Goal: Transaction & Acquisition: Purchase product/service

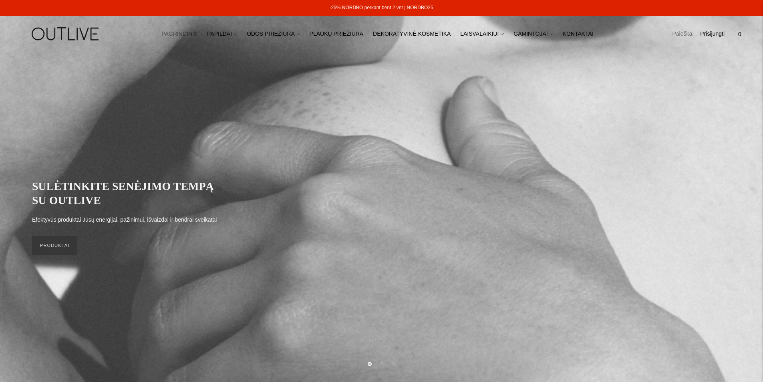
click at [675, 30] on link "Paieška" at bounding box center [682, 34] width 20 height 18
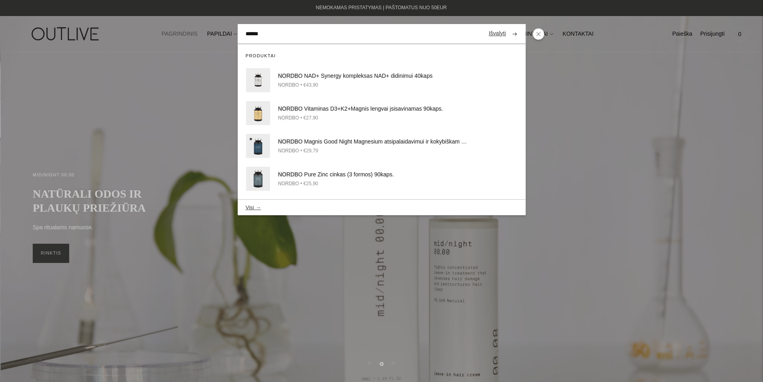
type input "******"
click at [507, 26] on button "submit" at bounding box center [514, 34] width 14 height 16
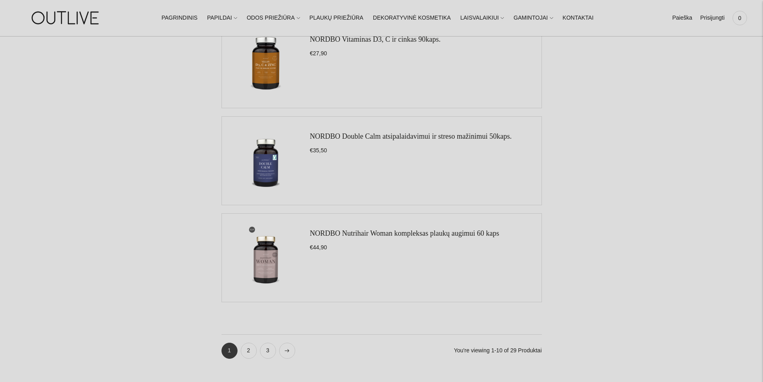
scroll to position [881, 0]
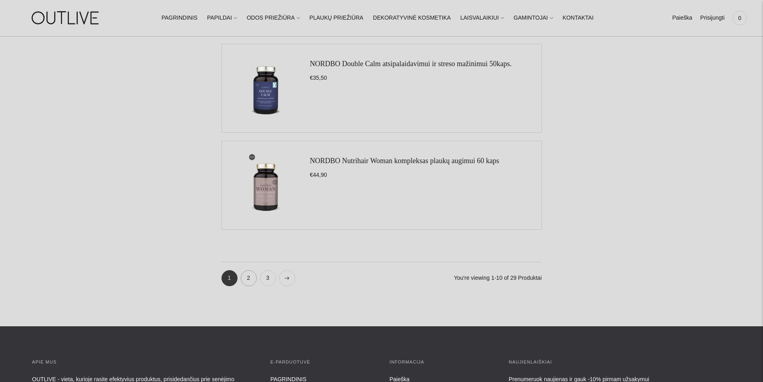
click at [248, 279] on link "2" at bounding box center [249, 278] width 16 height 16
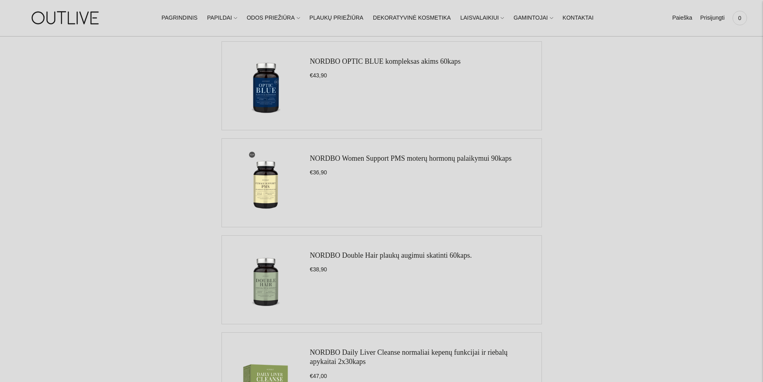
scroll to position [521, 0]
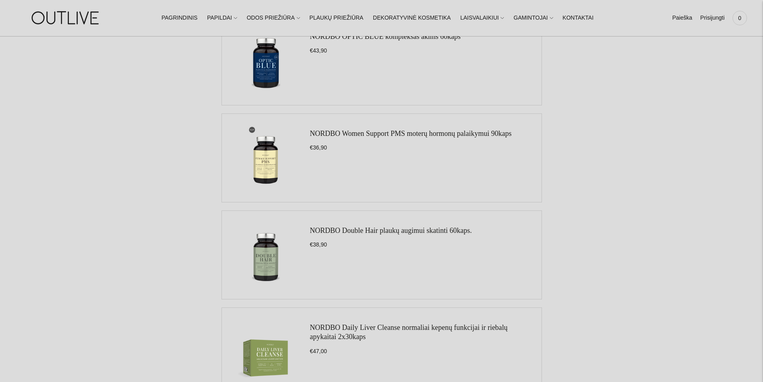
click at [377, 229] on link "NORDBO Double Hair plaukų augimui skatinti 60kaps." at bounding box center [391, 230] width 162 height 8
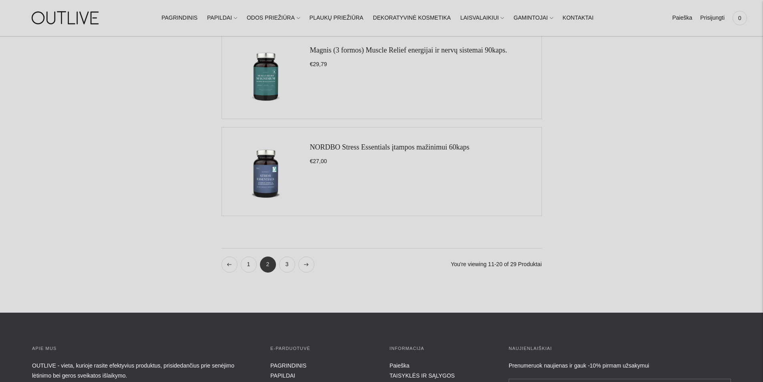
scroll to position [921, 0]
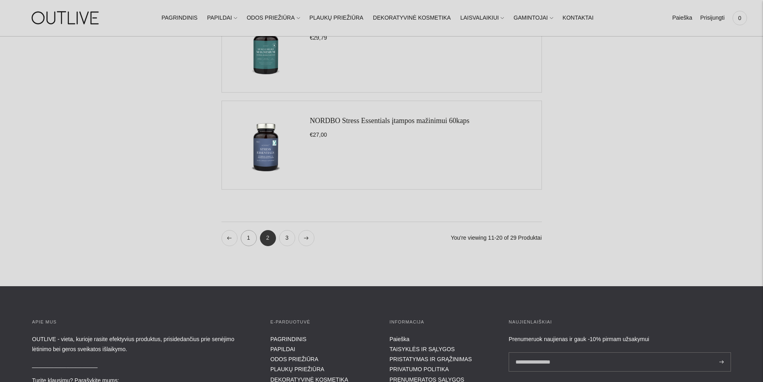
click at [245, 238] on link "1" at bounding box center [249, 238] width 16 height 16
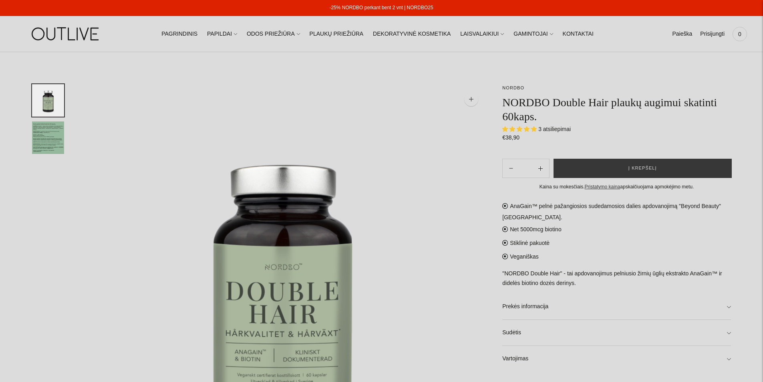
select select "**********"
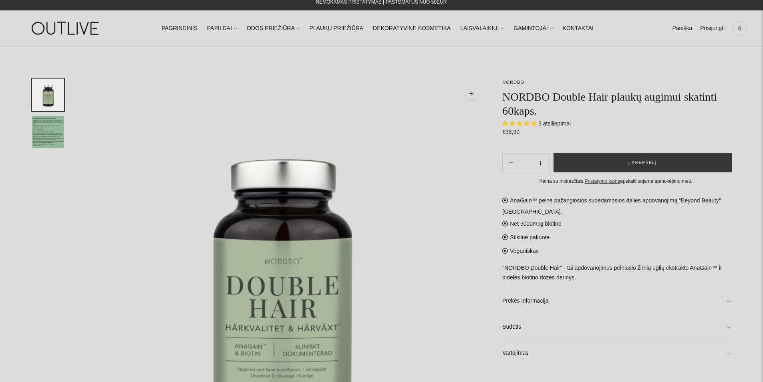
scroll to position [40, 0]
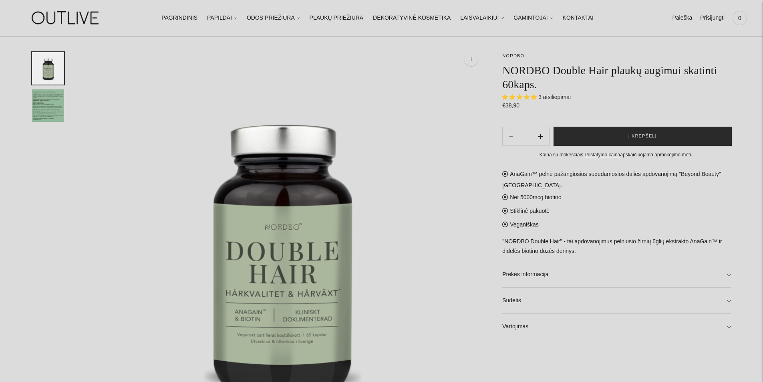
click at [651, 136] on span "Į krepšelį" at bounding box center [642, 136] width 28 height 8
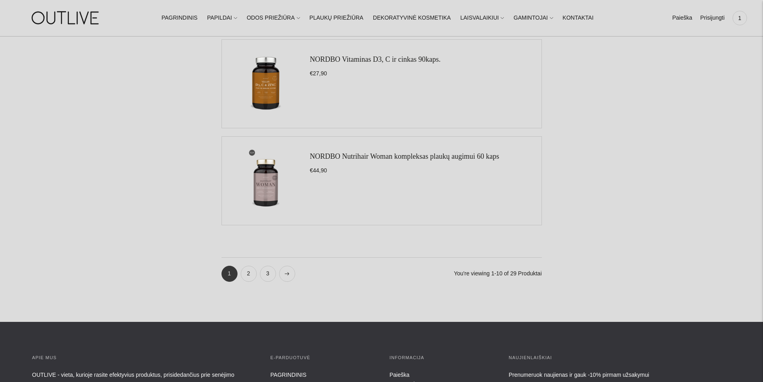
scroll to position [921, 0]
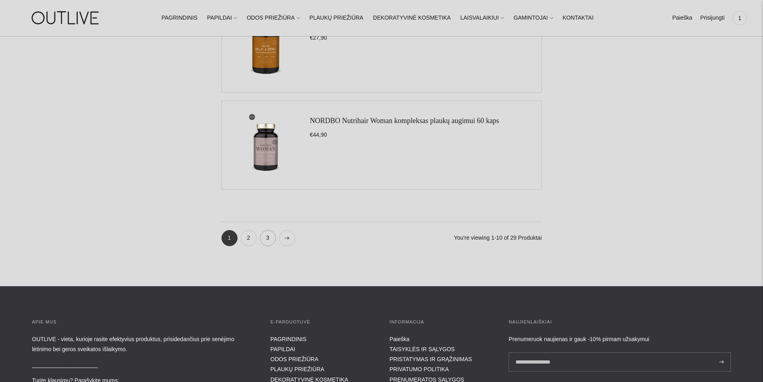
click at [267, 234] on link "3" at bounding box center [268, 238] width 16 height 16
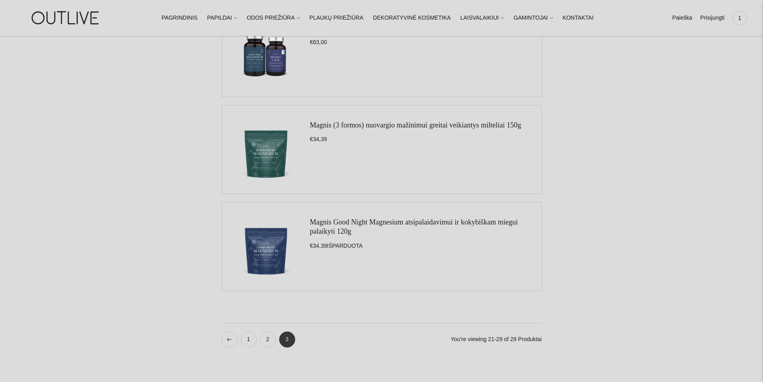
scroll to position [801, 0]
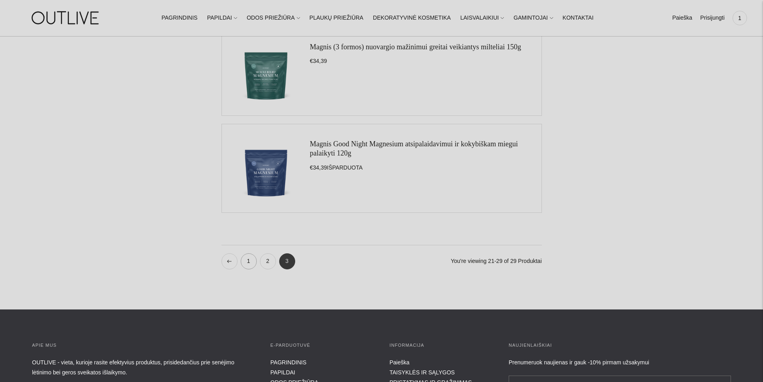
click at [243, 260] on link "1" at bounding box center [249, 261] width 16 height 16
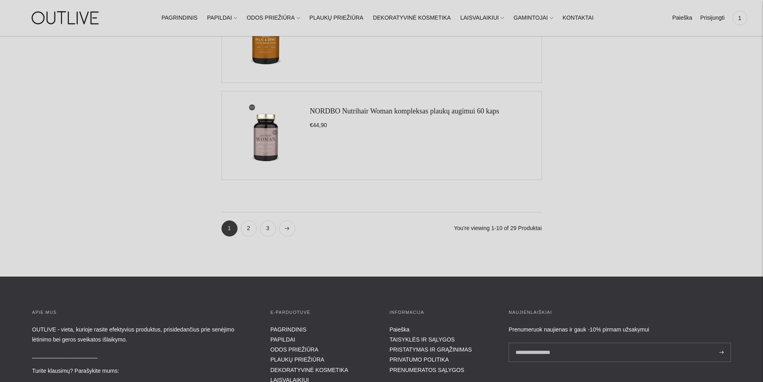
scroll to position [794, 0]
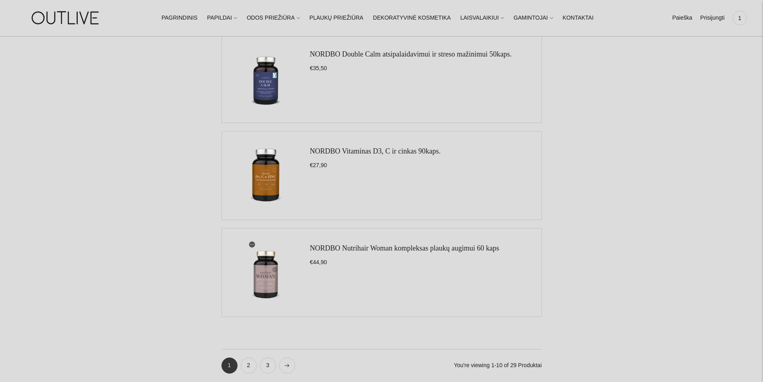
click at [379, 246] on link "NORDBO Nutrihair Woman kompleksas plaukų augimui 60 kaps" at bounding box center [404, 248] width 189 height 8
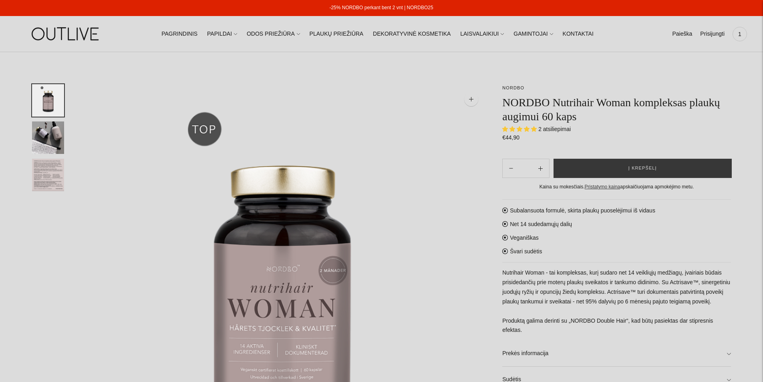
select select "**********"
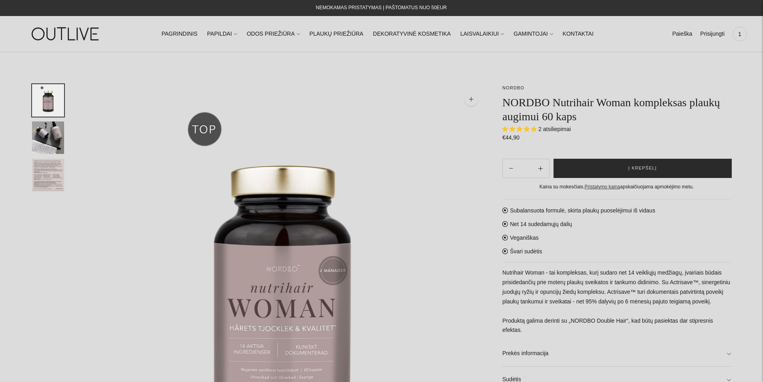
click at [619, 170] on button "Į krepšelį" at bounding box center [643, 168] width 178 height 19
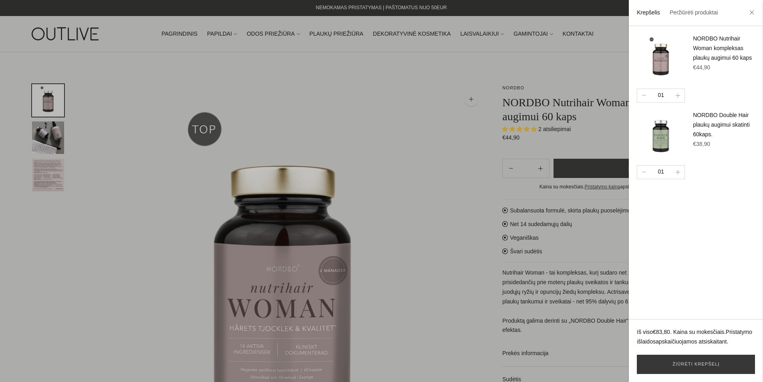
click at [467, 207] on div at bounding box center [381, 191] width 763 height 382
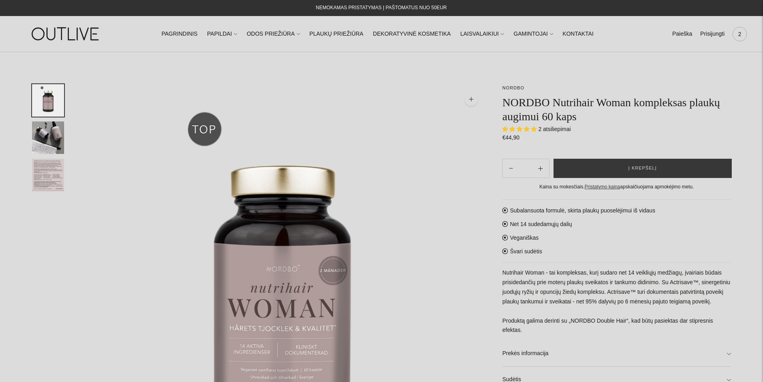
click at [743, 36] on span "2" at bounding box center [739, 33] width 11 height 11
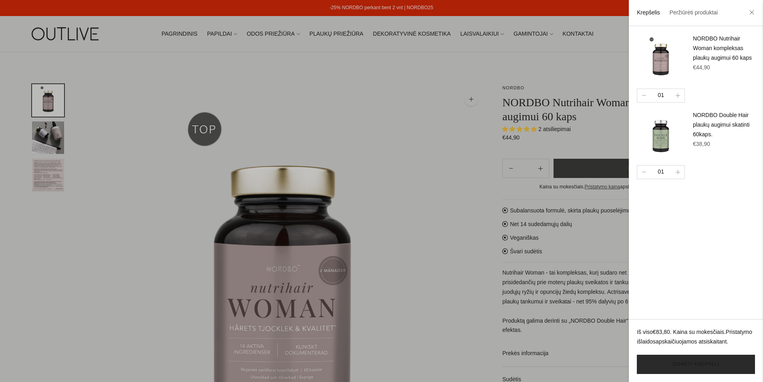
click at [688, 368] on link "Žiūrėti krepšelį" at bounding box center [696, 363] width 118 height 19
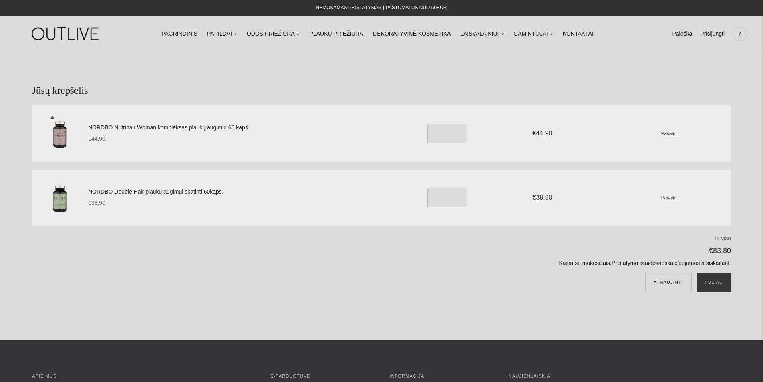
click at [666, 133] on small "Pašalinti" at bounding box center [670, 133] width 18 height 5
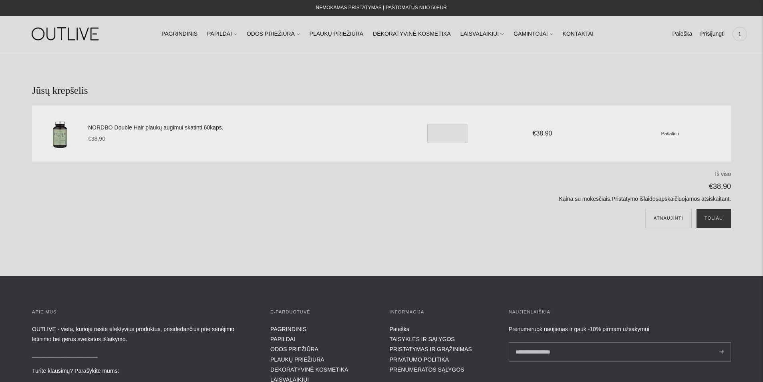
click at [129, 127] on link "NORDBO Double Hair plaukų augimui skatinti 60kaps." at bounding box center [243, 128] width 310 height 10
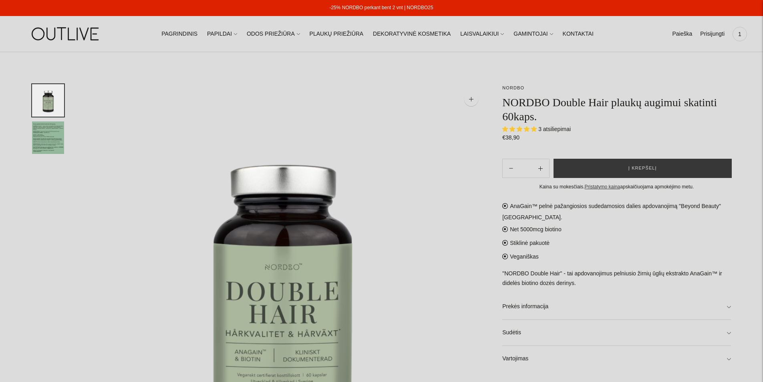
select select "**********"
click at [730, 309] on link "Prekės informacija" at bounding box center [616, 307] width 229 height 26
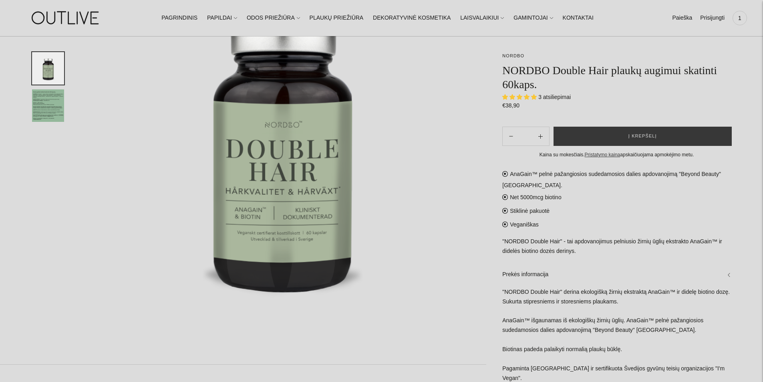
scroll to position [160, 0]
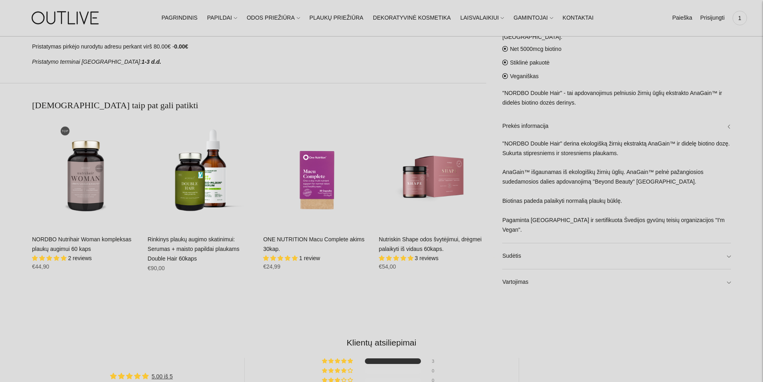
scroll to position [552, 0]
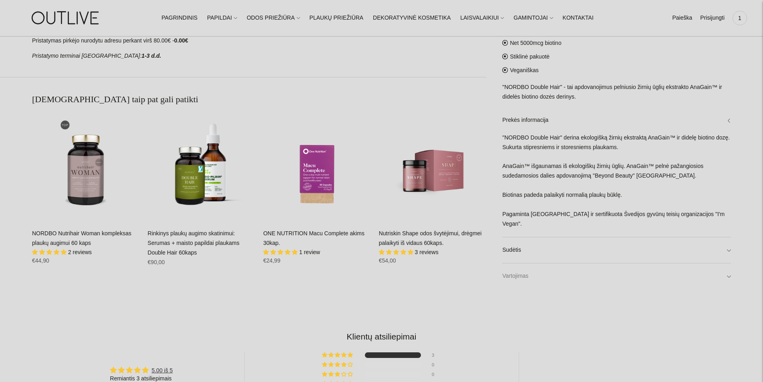
click at [722, 276] on link "Vartojimas" at bounding box center [616, 276] width 229 height 26
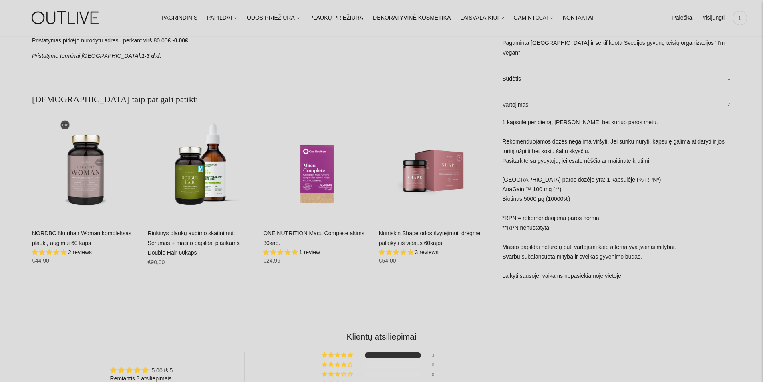
click at [58, 253] on span "5.00 stars" at bounding box center [57, 251] width 7 height 5
click at [61, 239] on link "NORDBO Nutrihair Woman kompleksas plaukų augimui 60 kaps" at bounding box center [81, 238] width 99 height 16
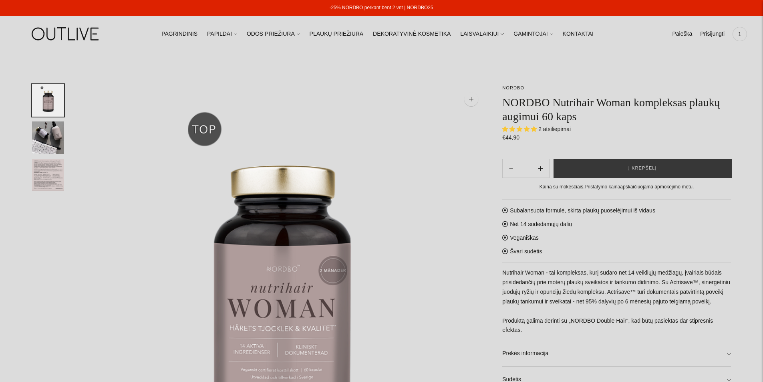
select select "**********"
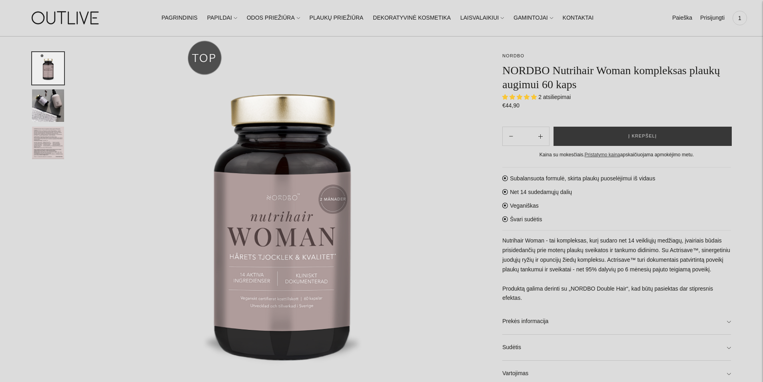
scroll to position [80, 0]
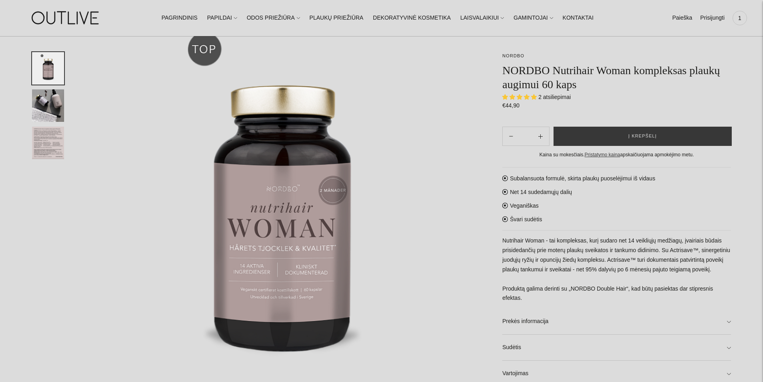
click at [45, 147] on img "Translation missing: en.general.accessibility.image_thumbail" at bounding box center [48, 143] width 32 height 32
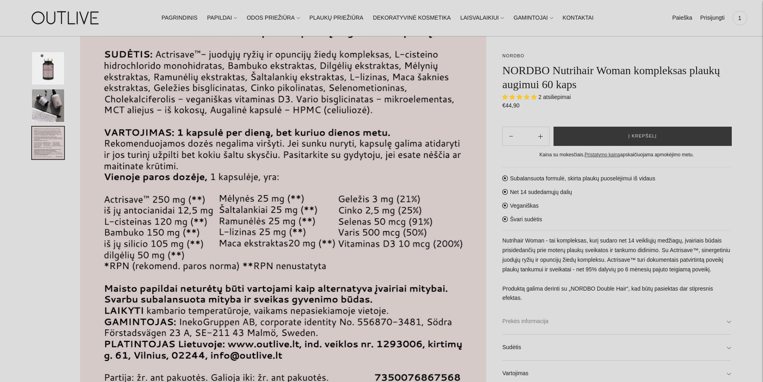
scroll to position [120, 0]
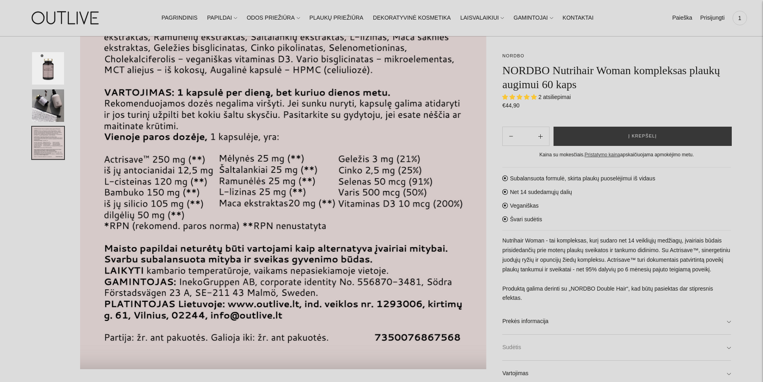
click at [725, 345] on link "Sudėtis" at bounding box center [616, 347] width 229 height 26
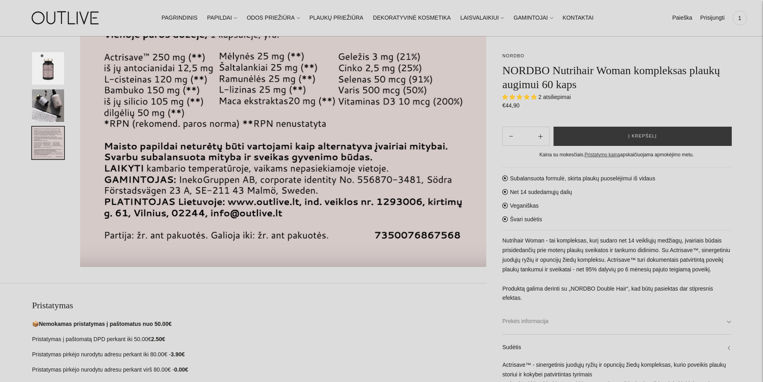
scroll to position [240, 0]
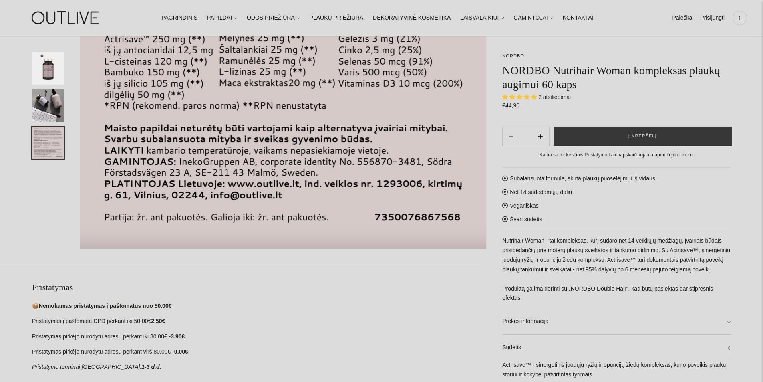
click at [748, 320] on div "NORDBO NORDBO Nutrihair Woman kompleksas plaukų augimui 60 kaps 2 atsiliepimai …" at bounding box center [381, 381] width 763 height 1075
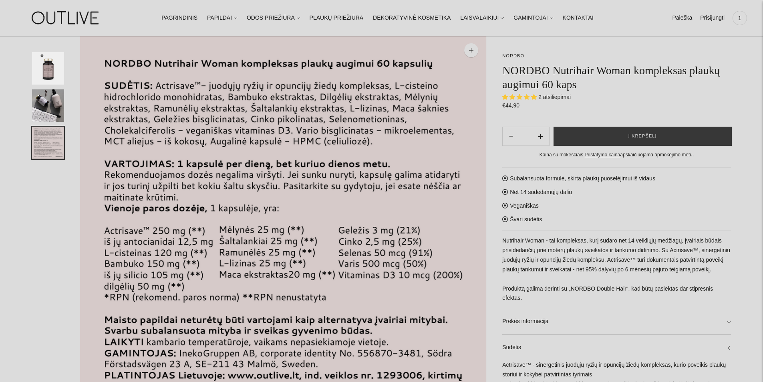
scroll to position [44, 0]
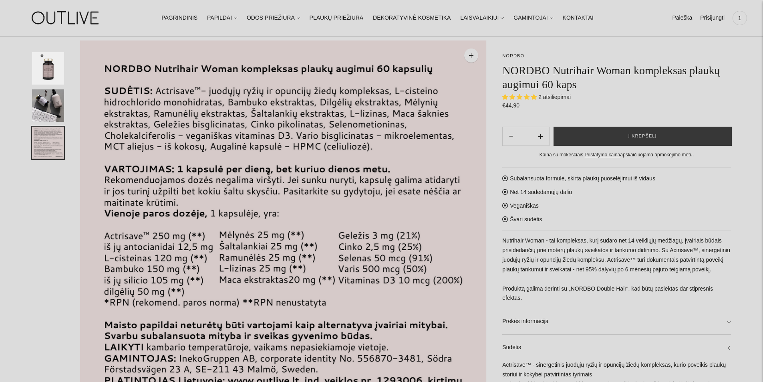
click at [52, 99] on img "Translation missing: en.general.accessibility.image_thumbail" at bounding box center [48, 105] width 32 height 32
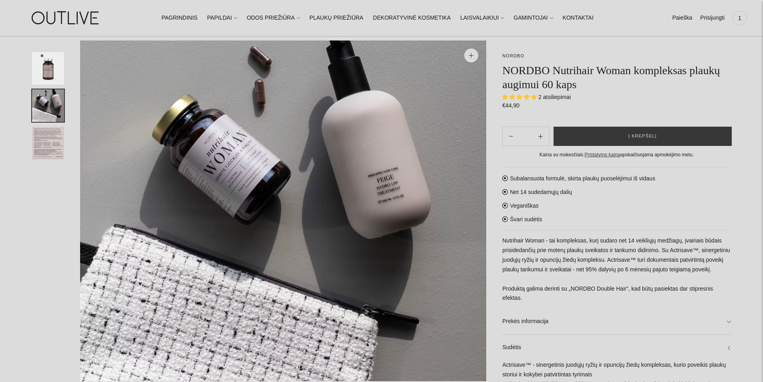
click at [47, 72] on img "Translation missing: en.general.accessibility.image_thumbail" at bounding box center [48, 68] width 32 height 32
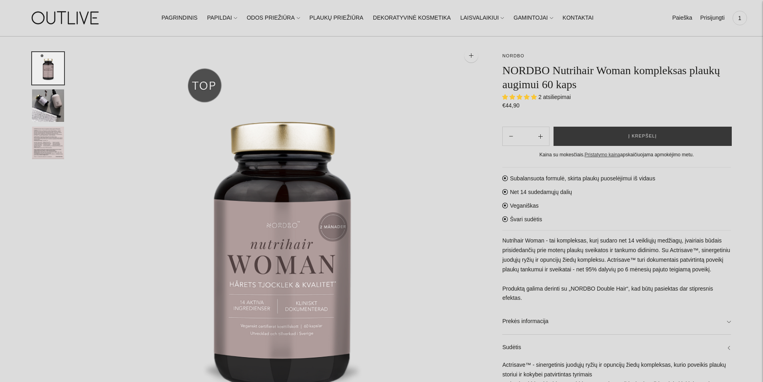
click at [44, 101] on img "Translation missing: en.general.accessibility.image_thumbail" at bounding box center [48, 105] width 32 height 32
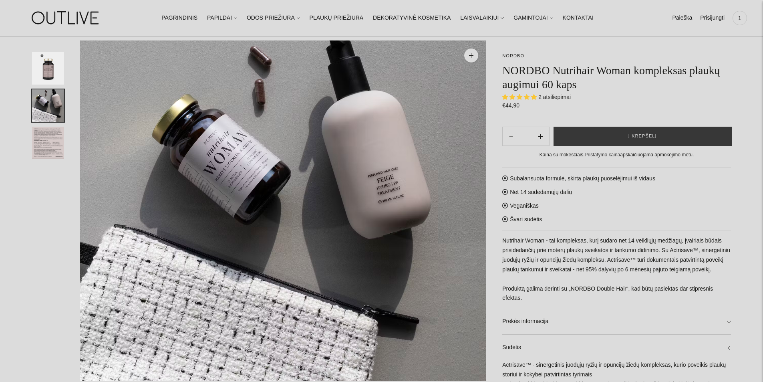
click at [46, 129] on img "Translation missing: en.general.accessibility.image_thumbail" at bounding box center [48, 143] width 32 height 32
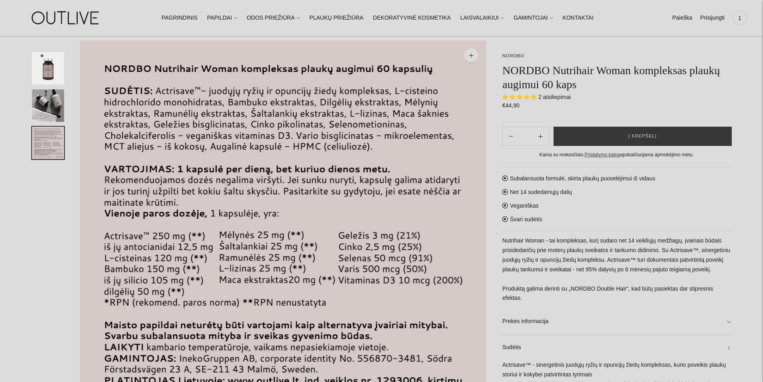
click at [51, 111] on img "Translation missing: en.general.accessibility.image_thumbail" at bounding box center [48, 105] width 32 height 32
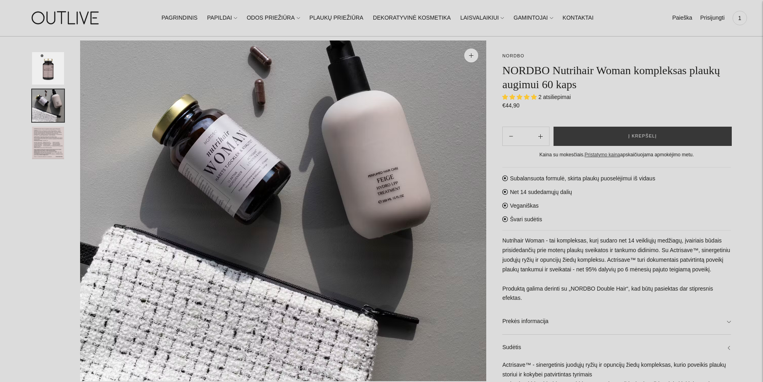
click at [51, 68] on img "Translation missing: en.general.accessibility.image_thumbail" at bounding box center [48, 68] width 32 height 32
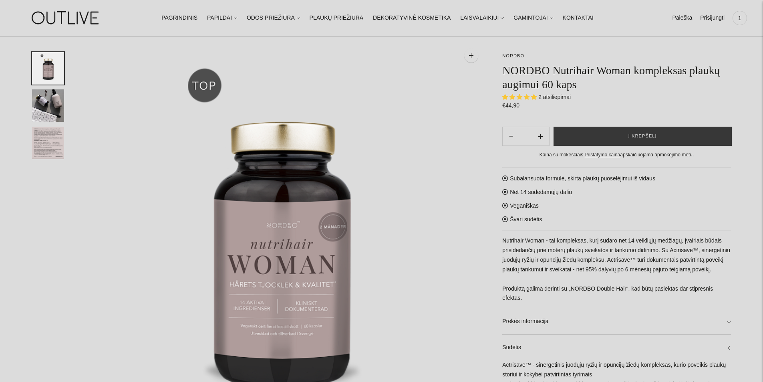
click at [50, 108] on img "Translation missing: en.general.accessibility.image_thumbail" at bounding box center [48, 105] width 32 height 32
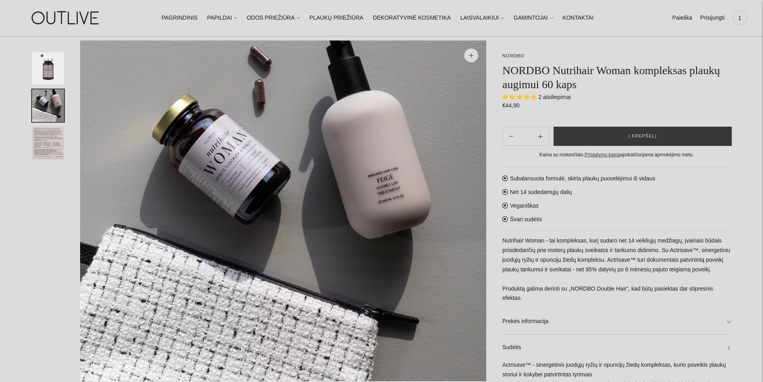
click at [51, 139] on img "Translation missing: en.general.accessibility.image_thumbail" at bounding box center [48, 143] width 32 height 32
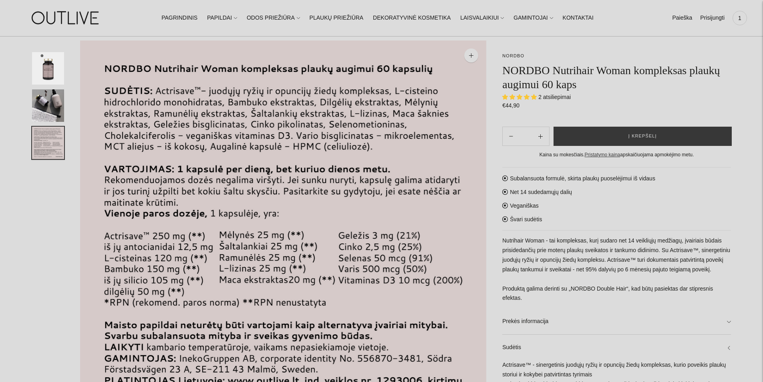
click at [56, 104] on img "Translation missing: en.general.accessibility.image_thumbail" at bounding box center [48, 105] width 32 height 32
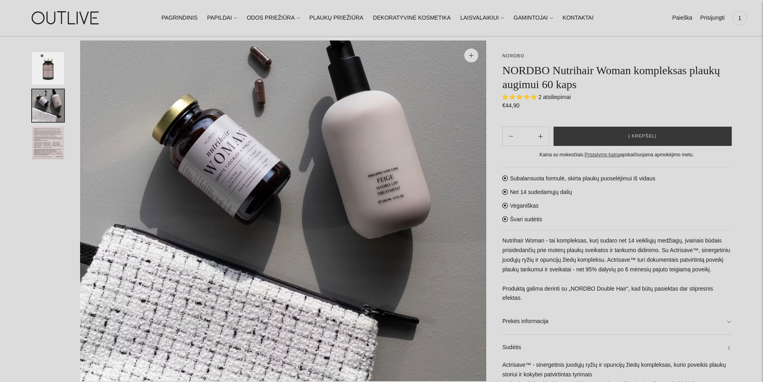
click at [53, 76] on img "Translation missing: en.general.accessibility.image_thumbail" at bounding box center [48, 68] width 32 height 32
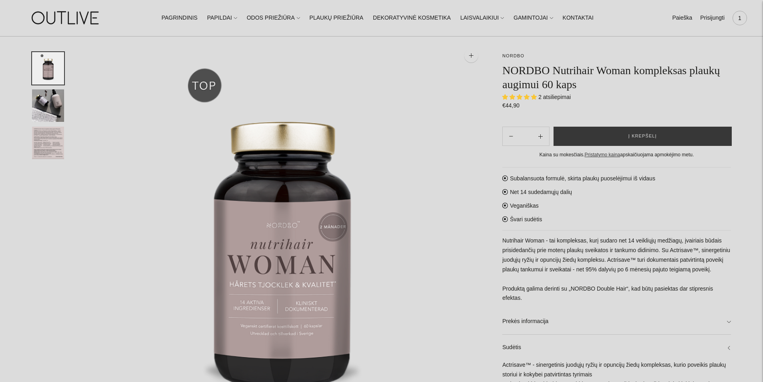
click at [737, 19] on span "1" at bounding box center [739, 17] width 11 height 11
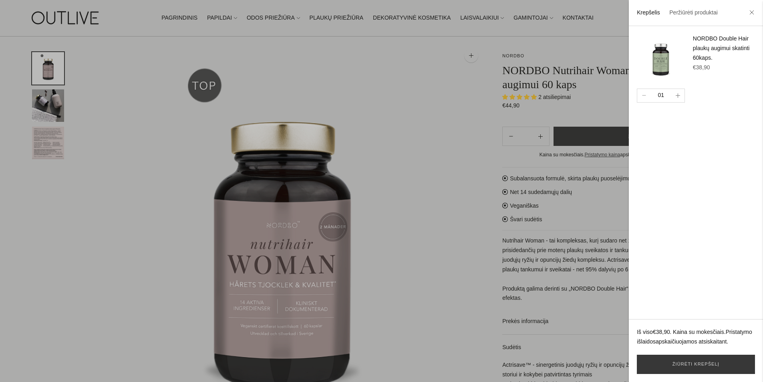
click at [678, 94] on icon "button" at bounding box center [678, 95] width 4 height 4
click at [693, 364] on link "Žiūrėti krepšelį" at bounding box center [696, 363] width 118 height 19
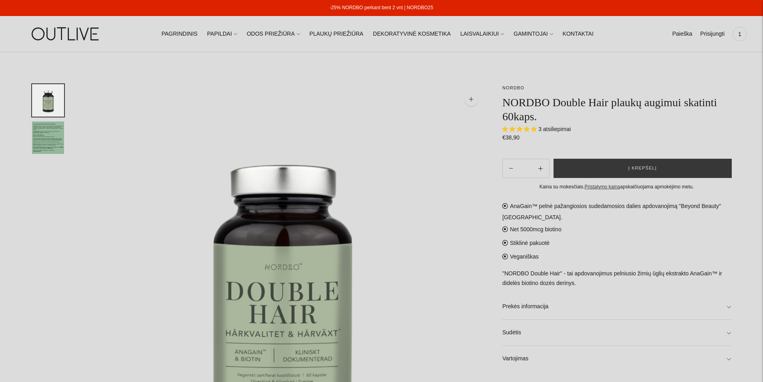
select select "**********"
click at [724, 333] on link "Sudėtis" at bounding box center [616, 333] width 229 height 26
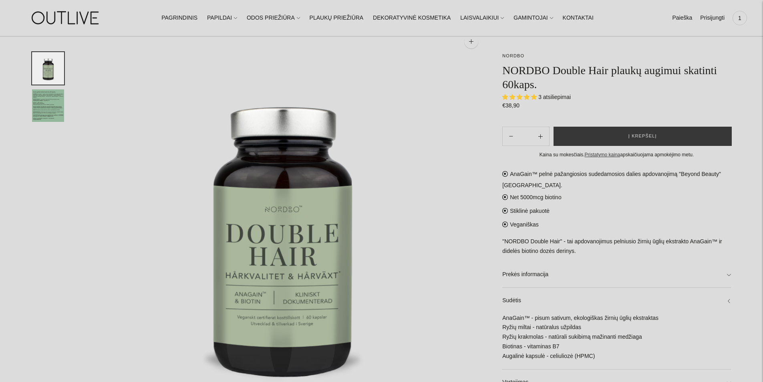
scroll to position [72, 0]
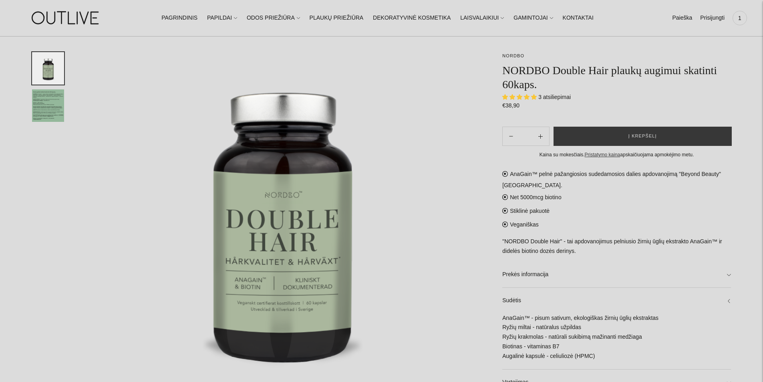
click at [47, 106] on img "Translation missing: en.general.accessibility.image_thumbail" at bounding box center [48, 105] width 32 height 32
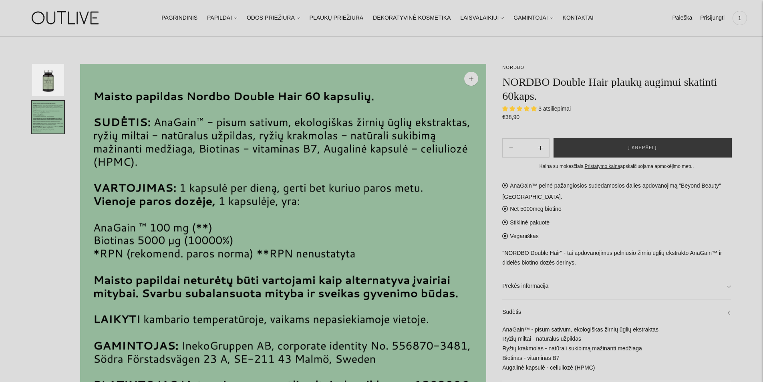
scroll to position [40, 0]
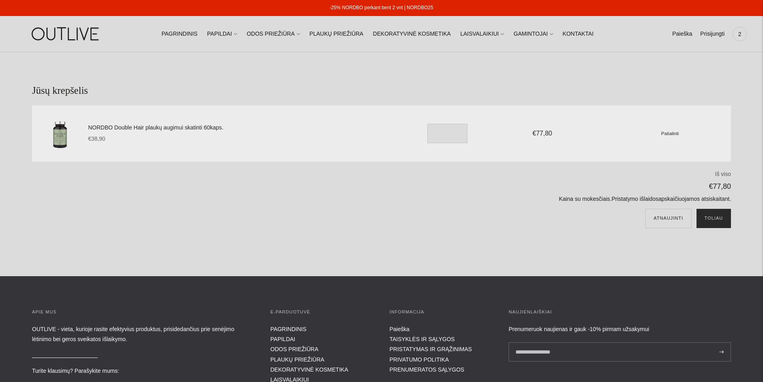
click at [711, 220] on button "Toliau" at bounding box center [714, 218] width 34 height 19
